Goal: Information Seeking & Learning: Compare options

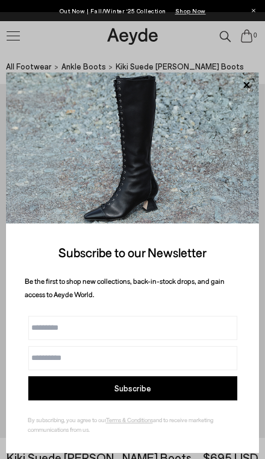
scroll to position [139, 0]
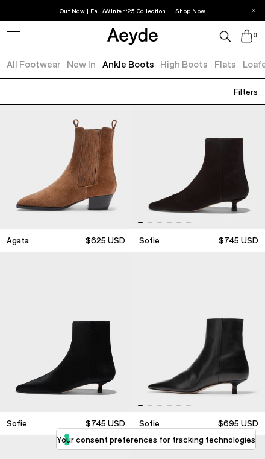
scroll to position [972, 0]
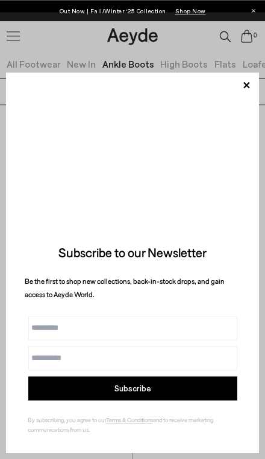
scroll to position [3134, 0]
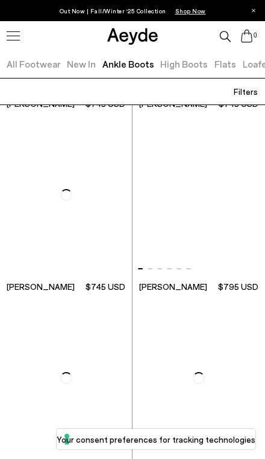
scroll to position [4569, 0]
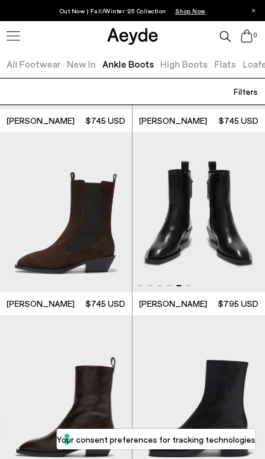
scroll to position [4513, 0]
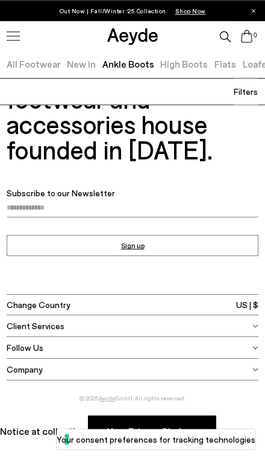
scroll to position [2296, 0]
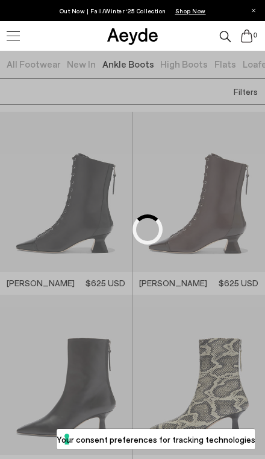
scroll to position [2296, 0]
